Goal: Answer question/provide support: Share knowledge or assist other users

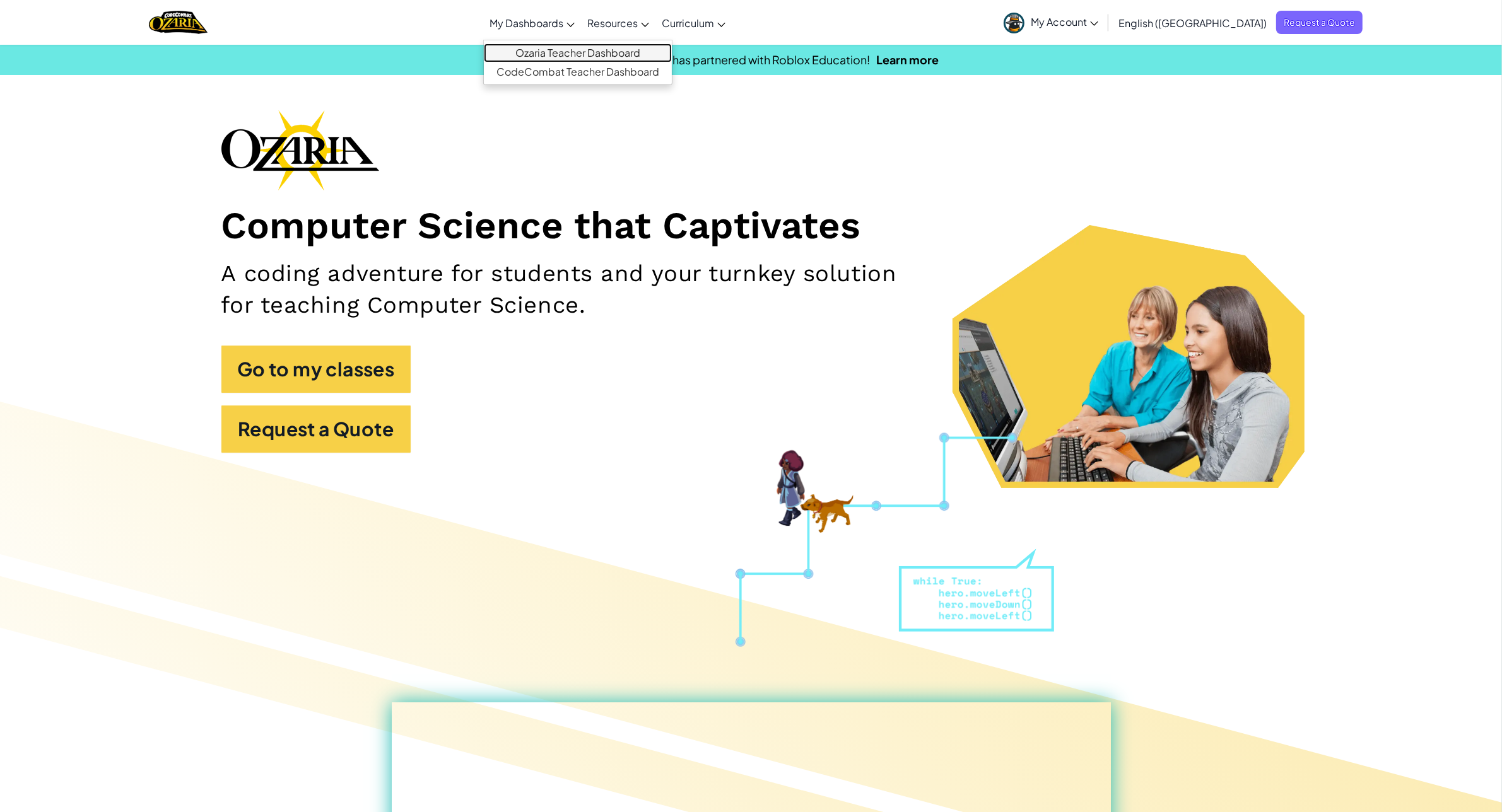
click at [622, 49] on link "Ozaria Teacher Dashboard" at bounding box center [578, 53] width 188 height 19
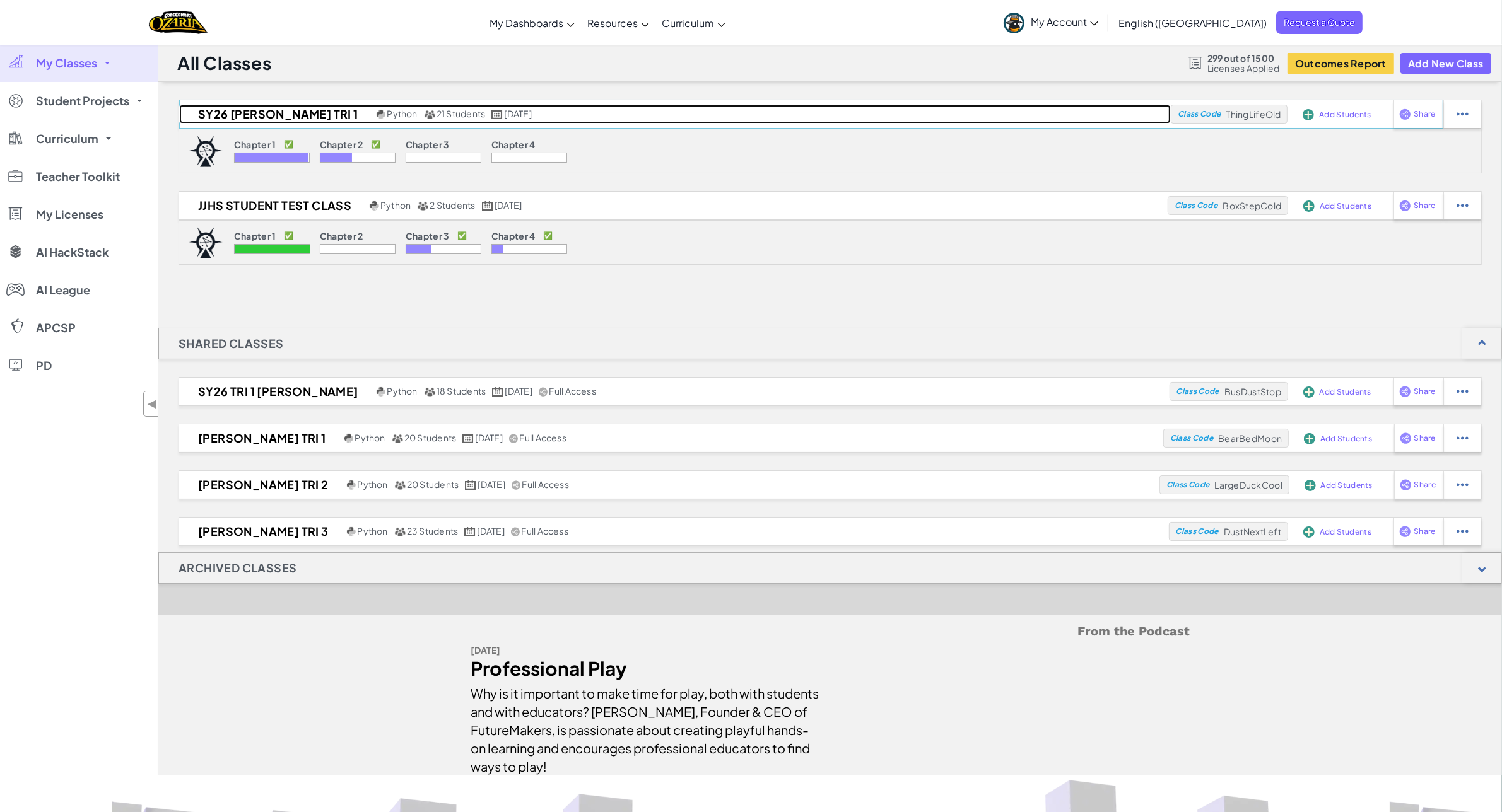
click at [249, 118] on h2 "SY26 [PERSON_NAME] Tri 1" at bounding box center [276, 113] width 195 height 19
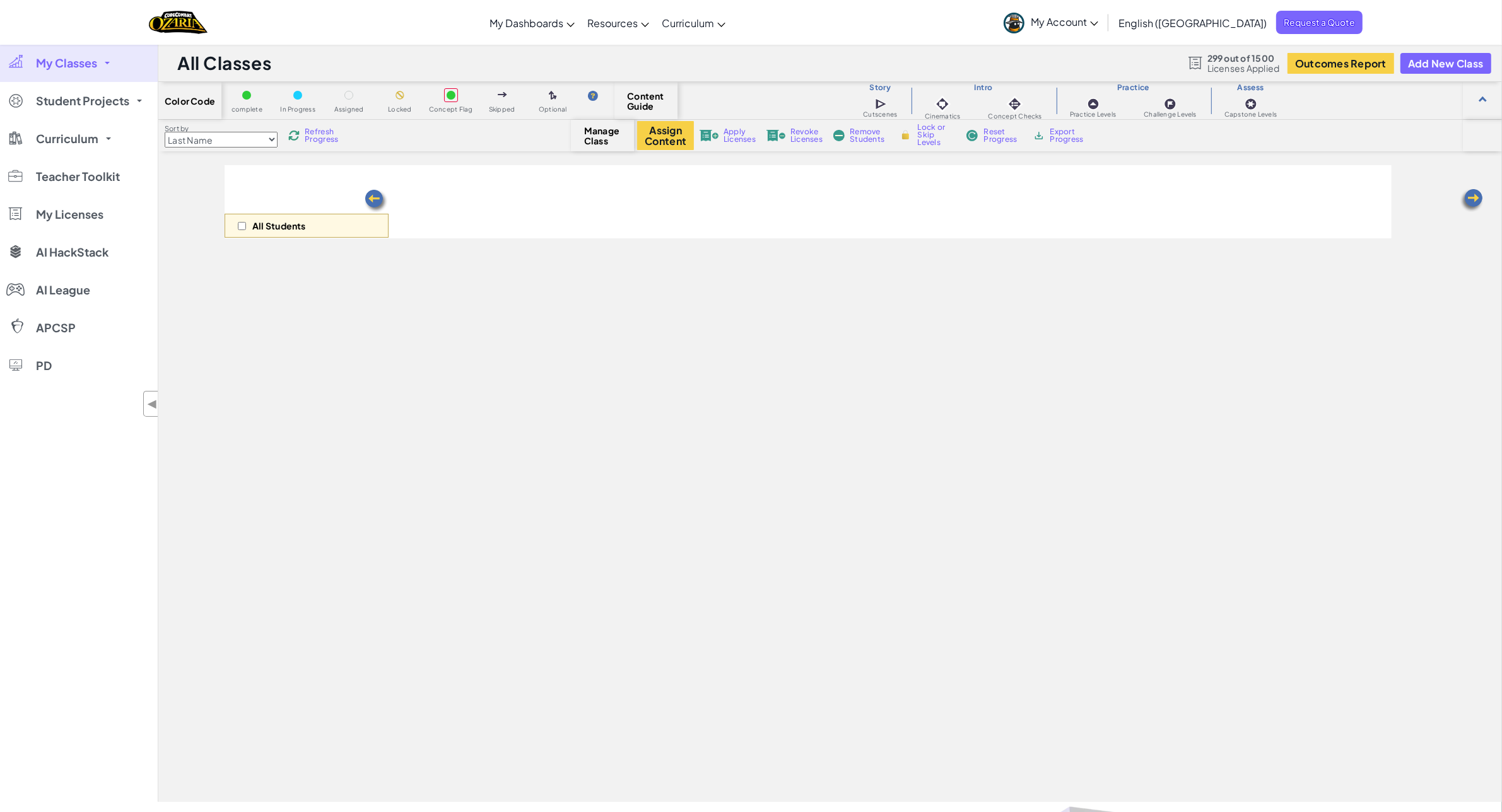
select select "5d8a57abe8919b28d5113af1"
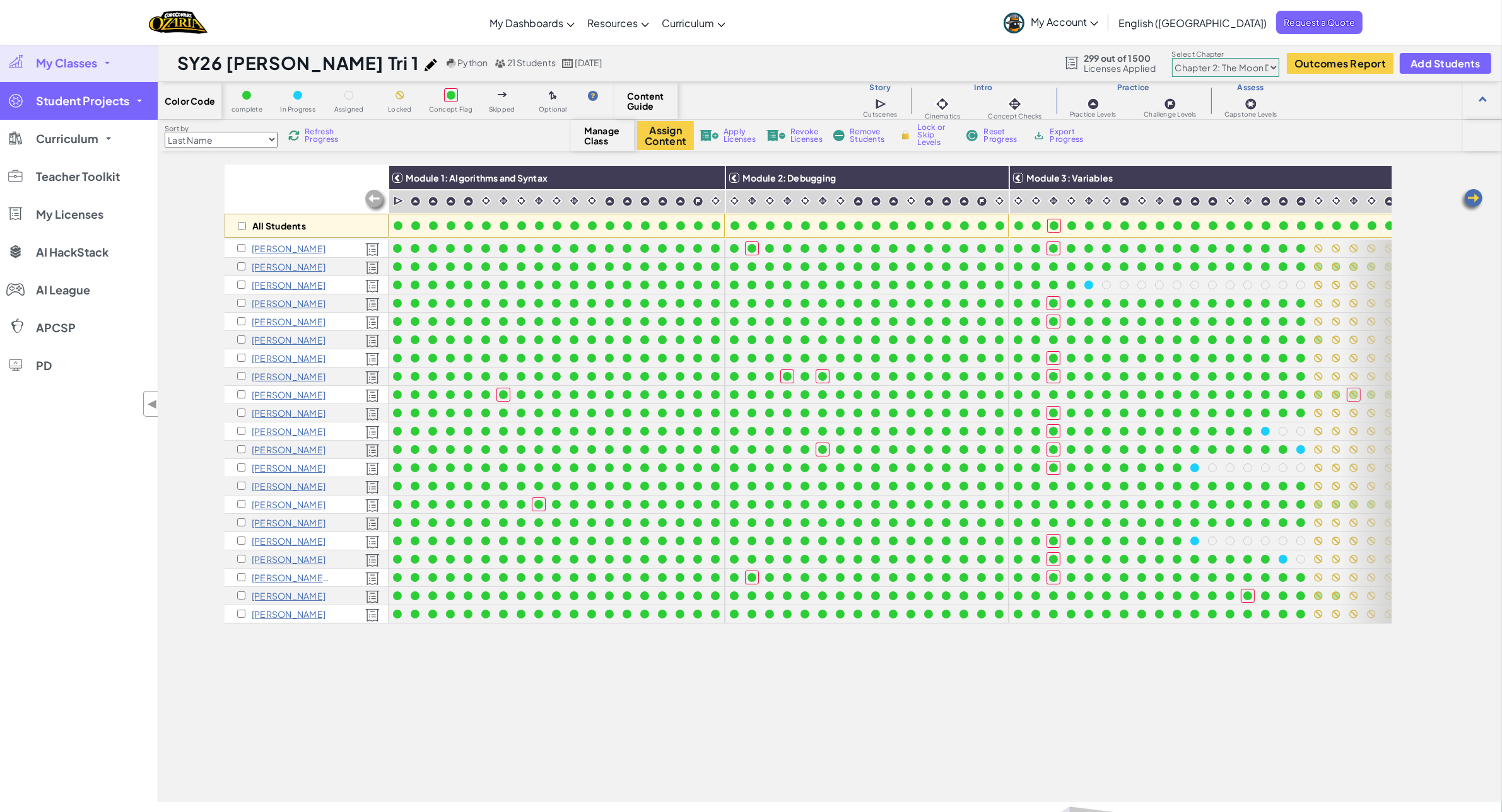
click at [98, 104] on span "Student Projects" at bounding box center [83, 101] width 93 height 11
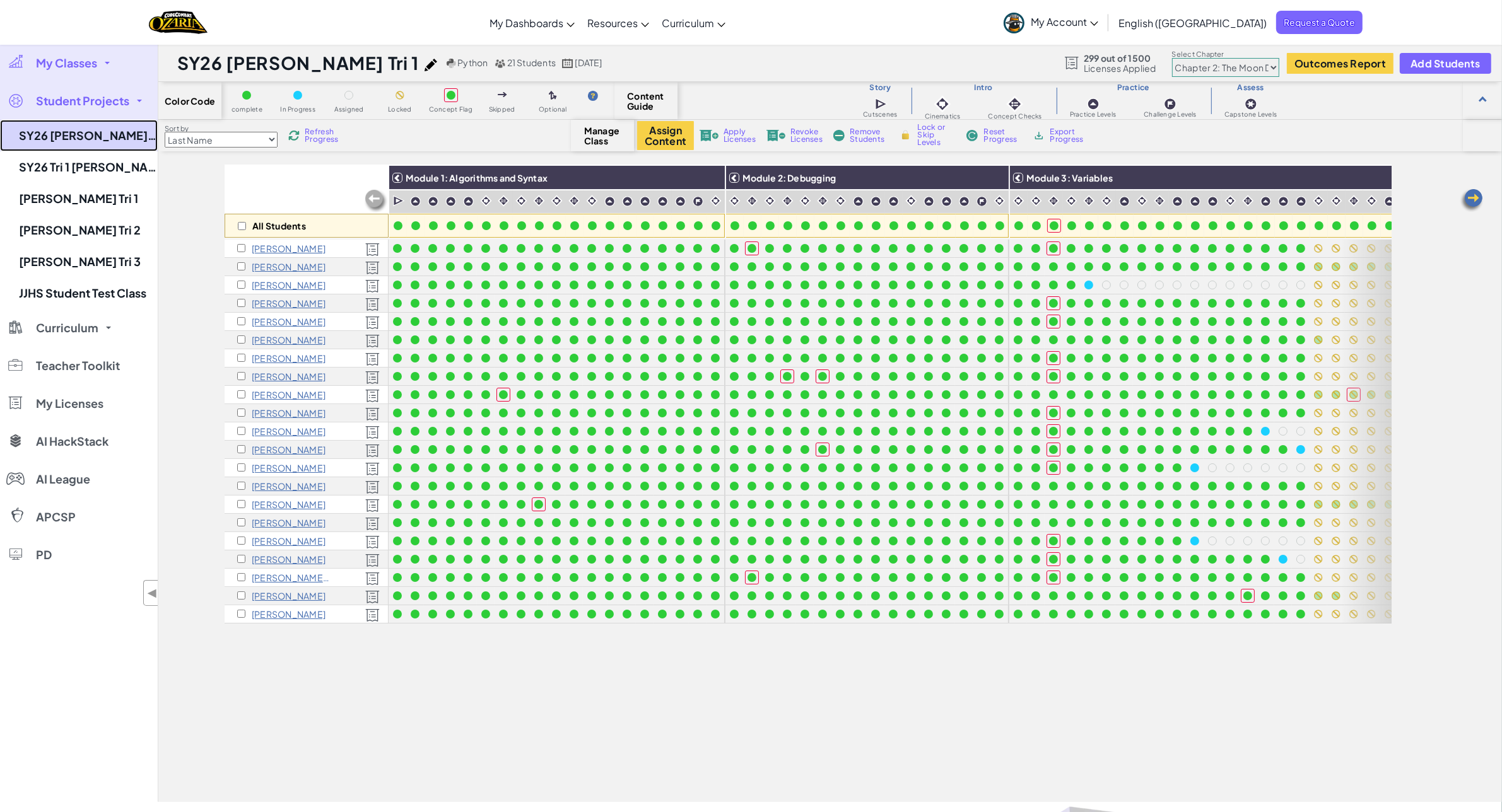
click at [99, 146] on link "SY26 [PERSON_NAME] Tri 1" at bounding box center [79, 136] width 158 height 32
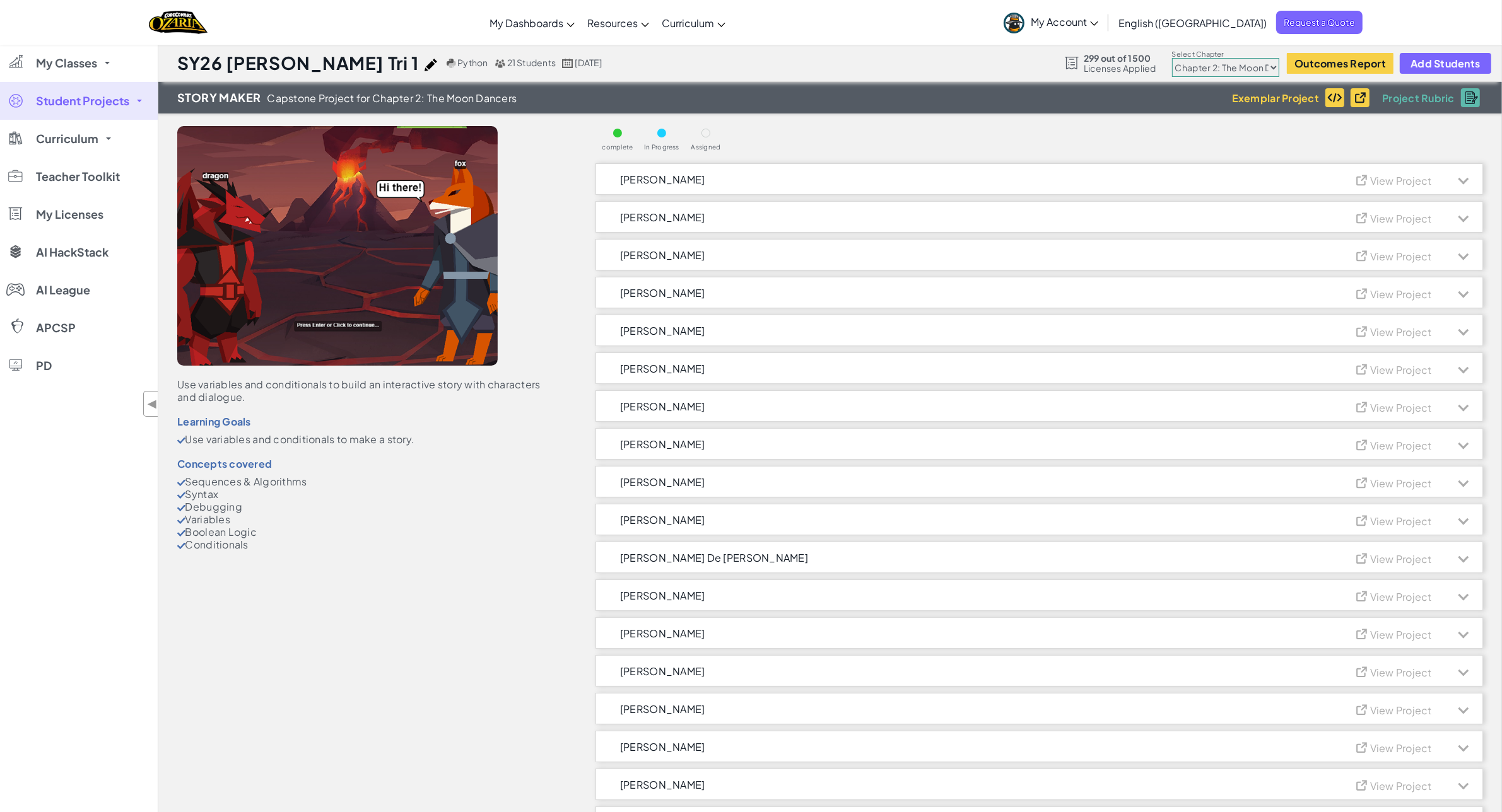
click at [1268, 68] on select "Chapter 1: Sky Mountain Chapter 2: The Moon Dancers Chapter 3: The Phoenix Land…" at bounding box center [1225, 67] width 107 height 19
select select "5d41d731a8d1836b5aa3cba1"
click at [1173, 59] on select "Chapter 1: Sky Mountain Chapter 2: The Moon Dancers Chapter 3: The Phoenix Land…" at bounding box center [1225, 67] width 107 height 19
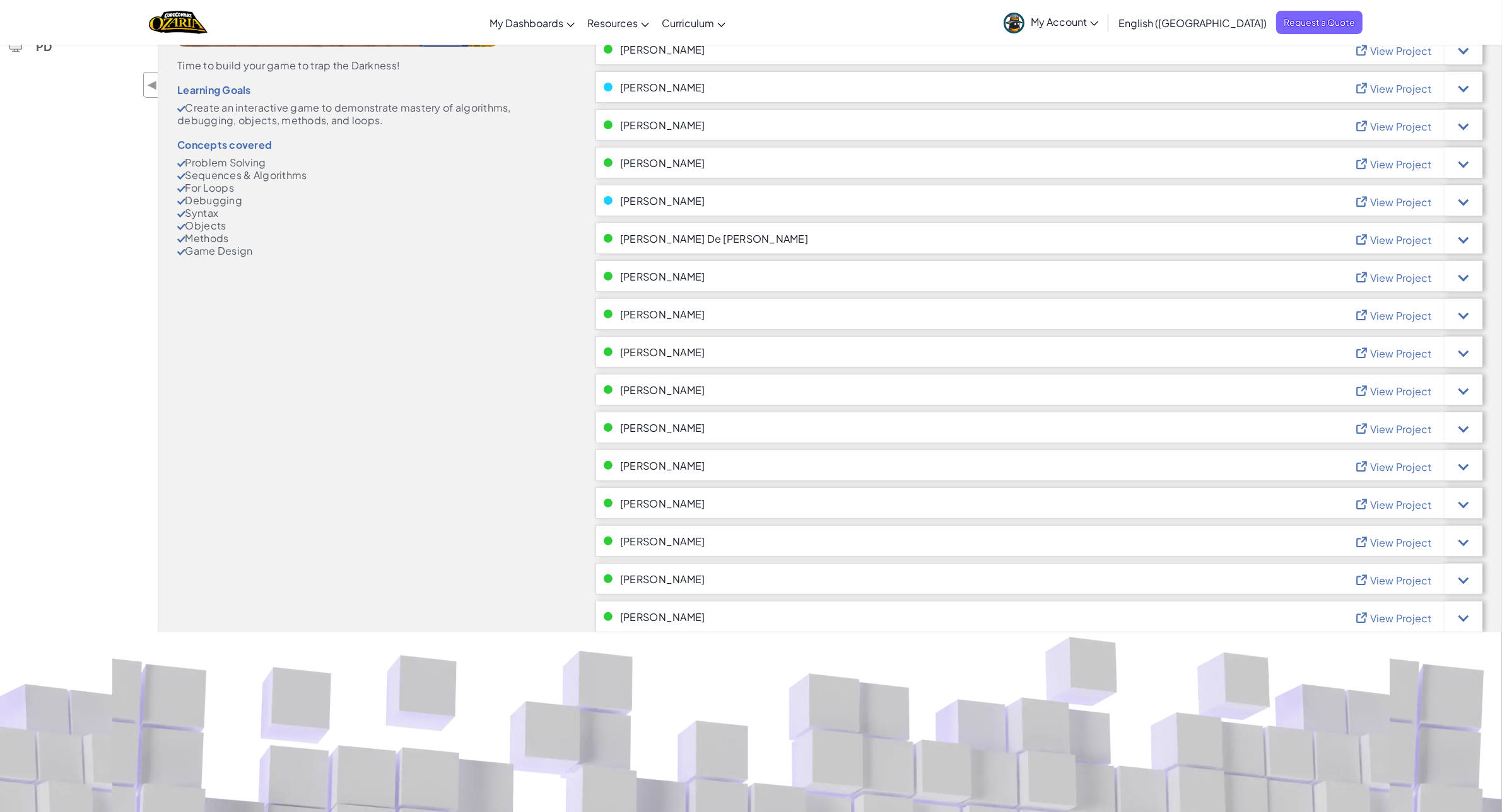
scroll to position [315, 0]
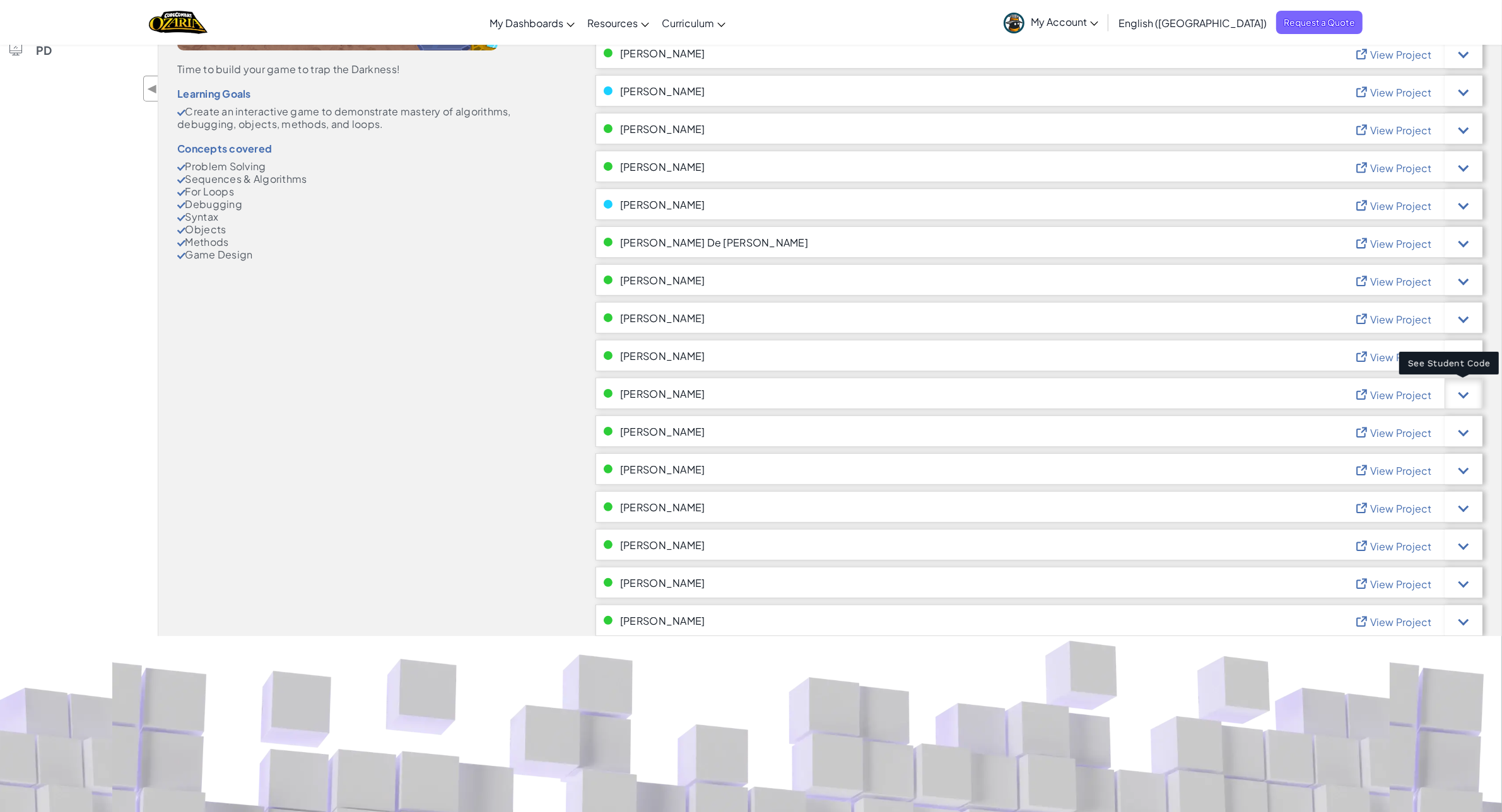
click at [1468, 398] on div at bounding box center [1463, 394] width 38 height 32
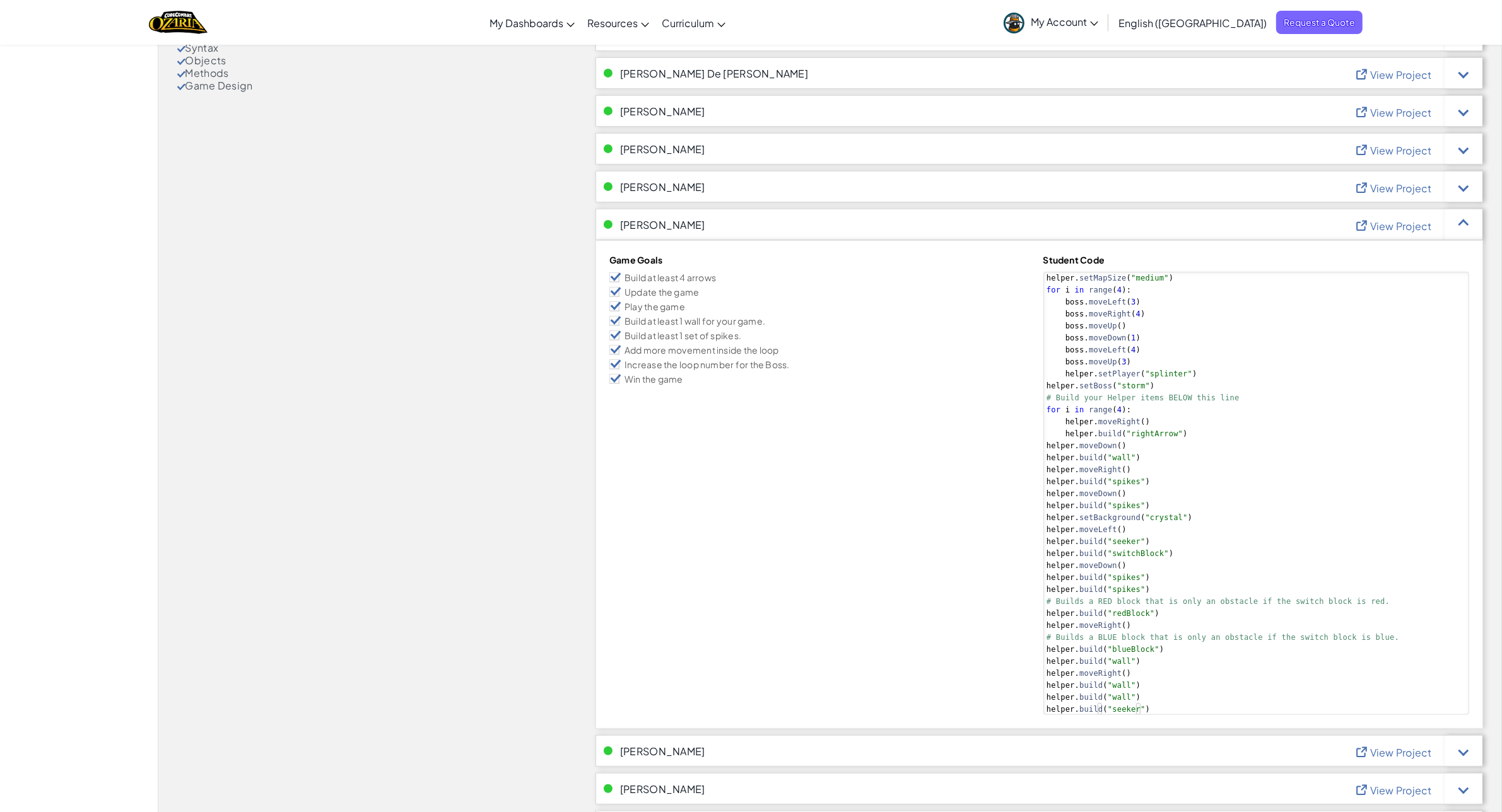
scroll to position [394, 0]
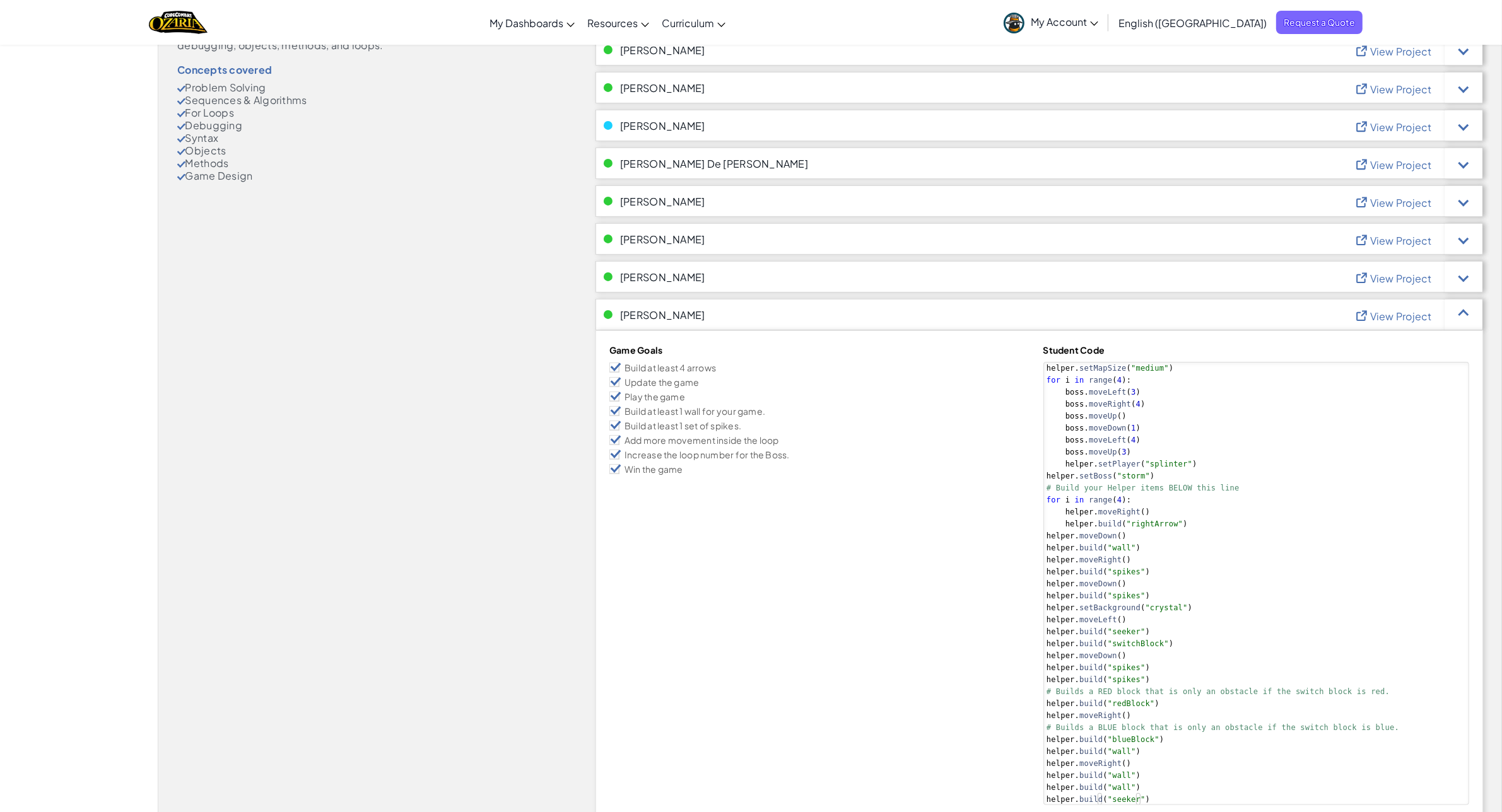
click at [1391, 314] on span "View Project" at bounding box center [1401, 316] width 62 height 14
click at [1452, 319] on div at bounding box center [1463, 315] width 38 height 32
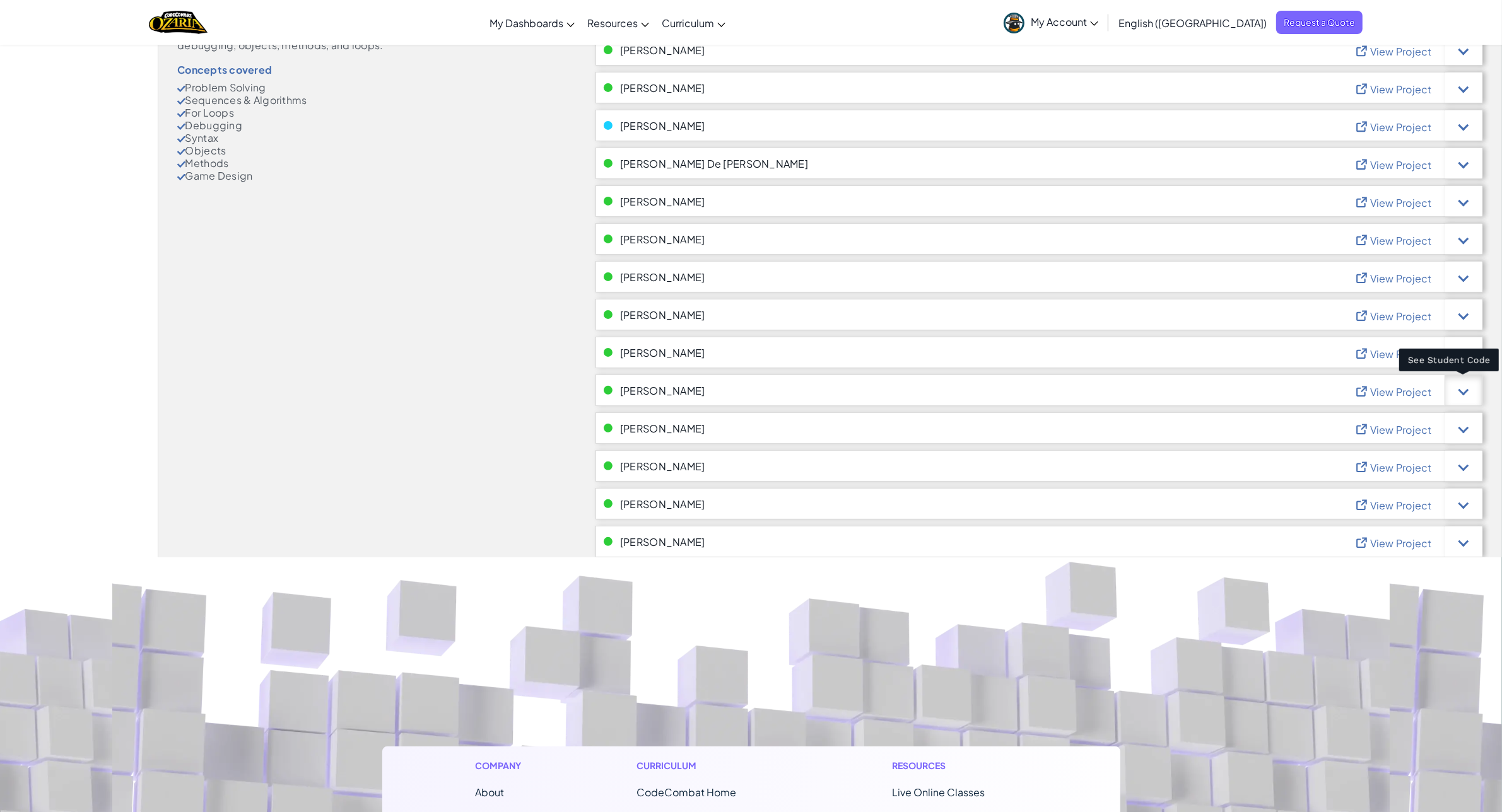
click at [1467, 392] on div at bounding box center [1463, 391] width 38 height 32
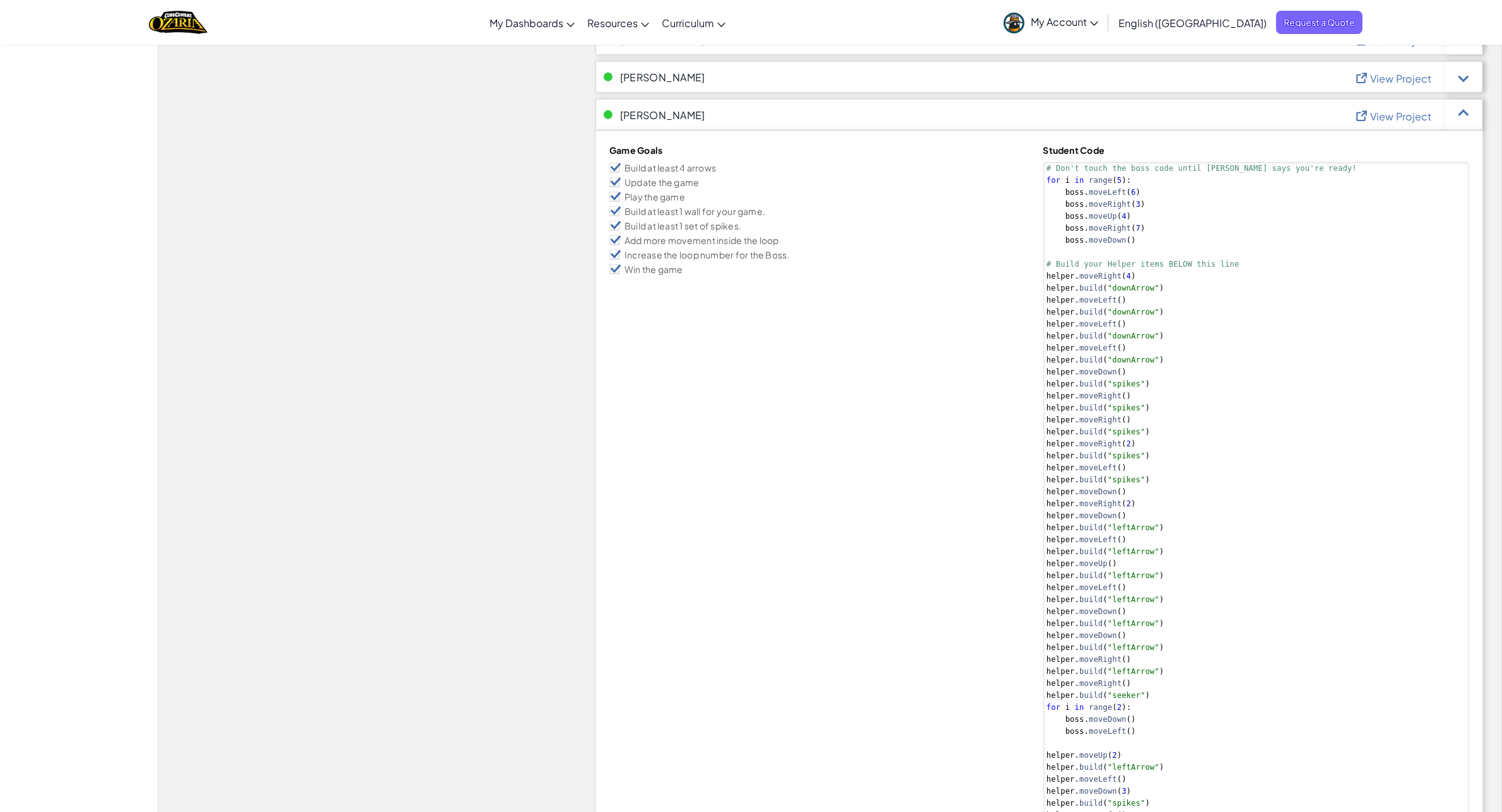
scroll to position [552, 0]
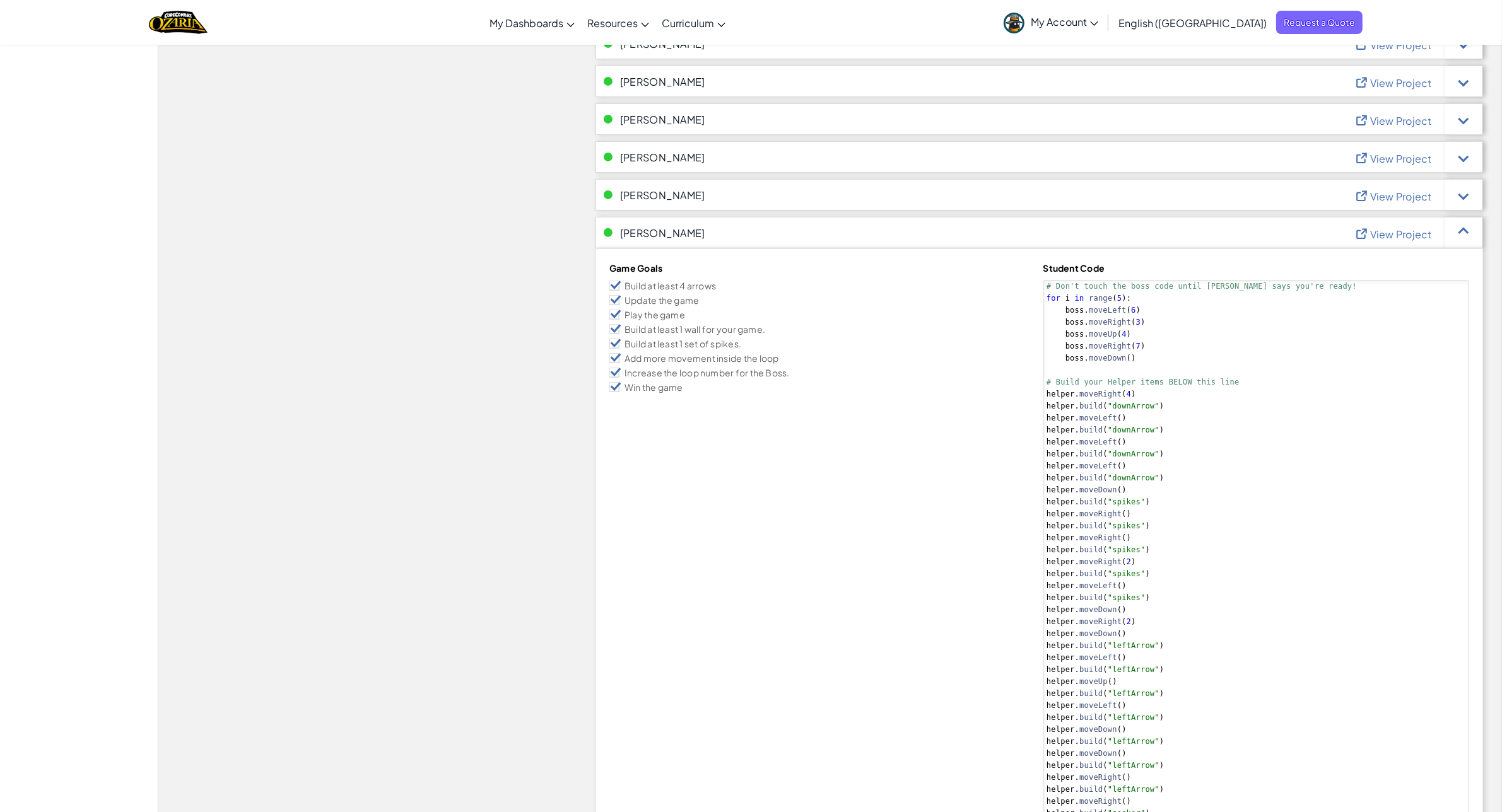
click at [1388, 234] on span "View Project" at bounding box center [1401, 234] width 62 height 14
click at [1473, 240] on div at bounding box center [1463, 233] width 38 height 32
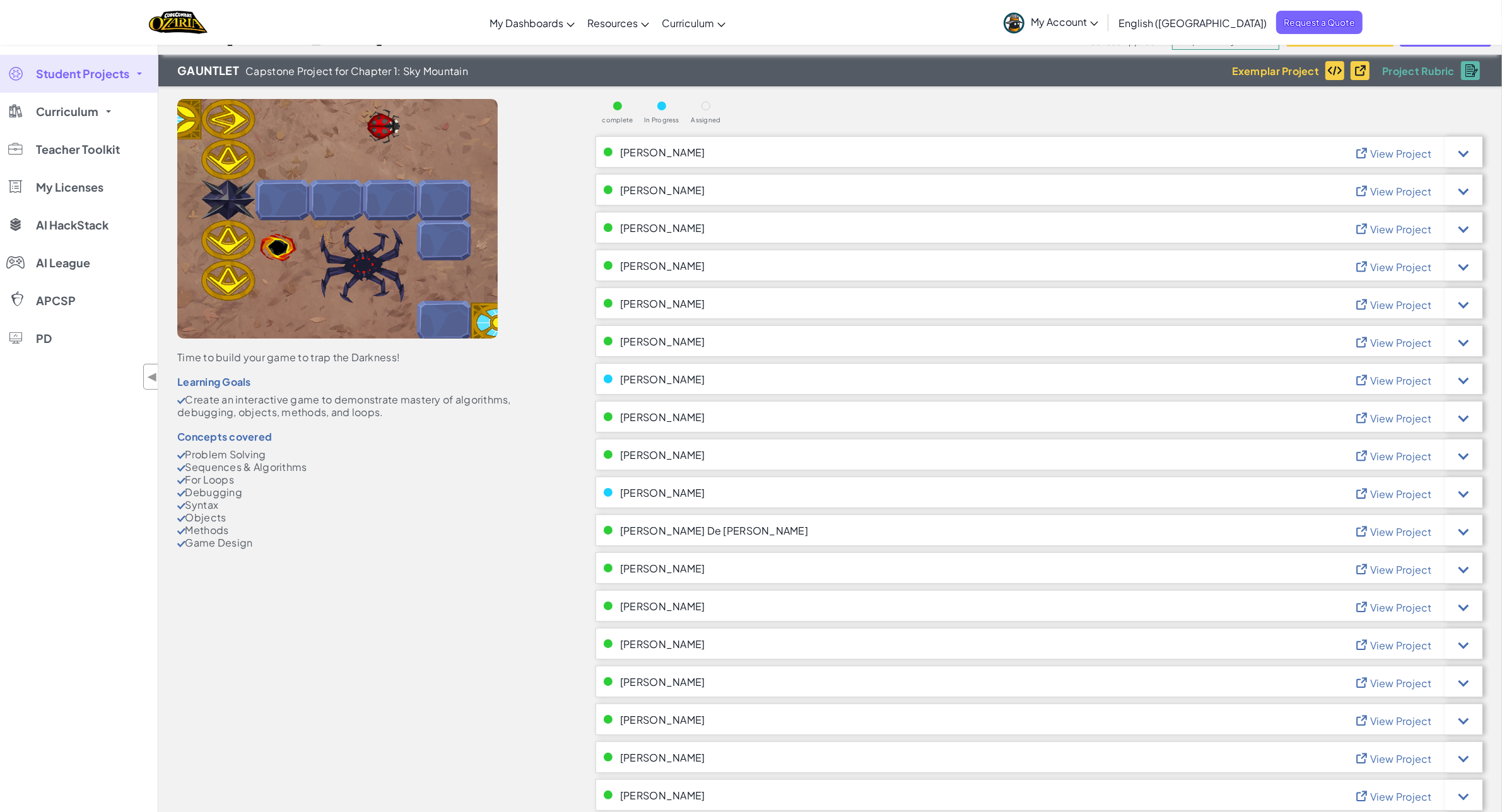
scroll to position [0, 0]
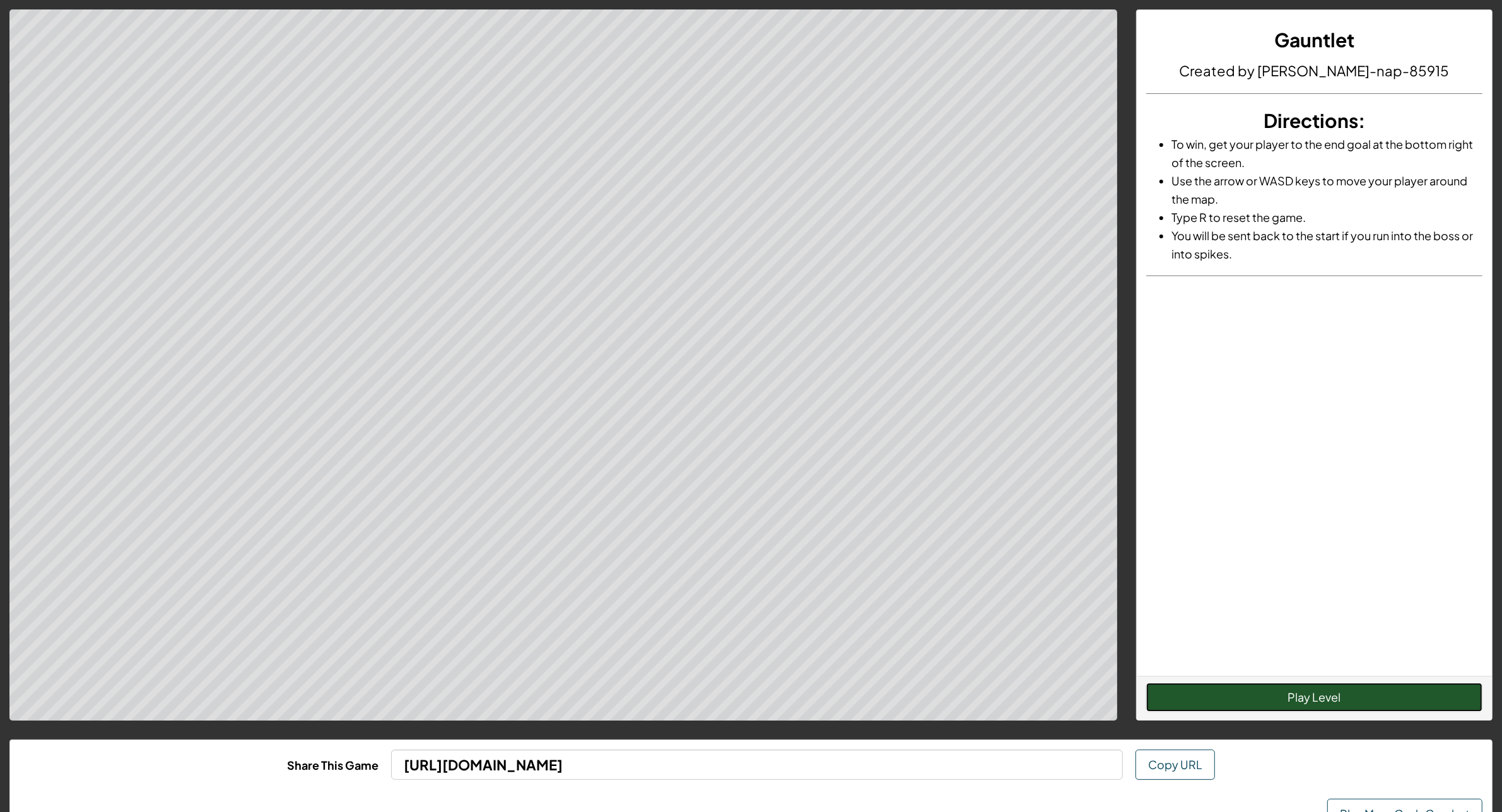
click at [1335, 704] on button "Play Level" at bounding box center [1313, 697] width 336 height 29
click at [1268, 703] on button "Play Level" at bounding box center [1313, 697] width 336 height 29
